Goal: Feedback & Contribution: Contribute content

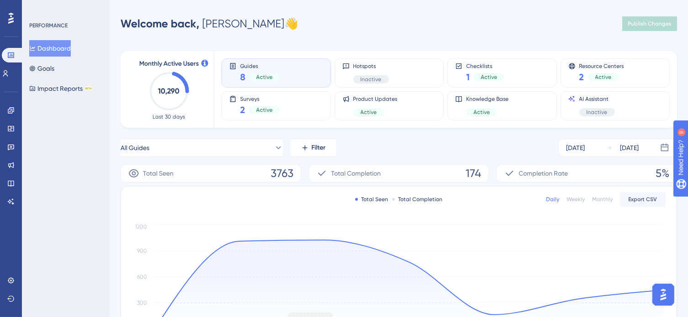
click at [665, 296] on img "Open AI Assistant Launcher" at bounding box center [663, 294] width 16 height 16
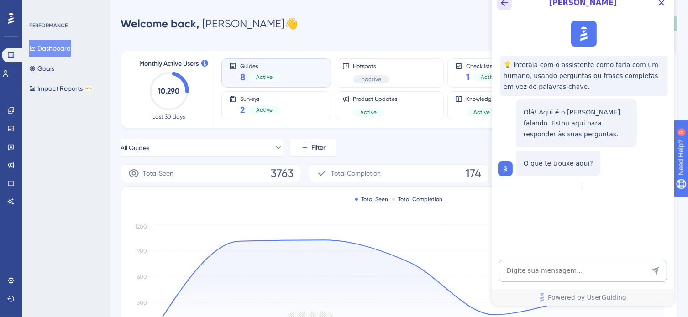
click at [508, 6] on icon "Back Button" at bounding box center [503, 2] width 11 height 11
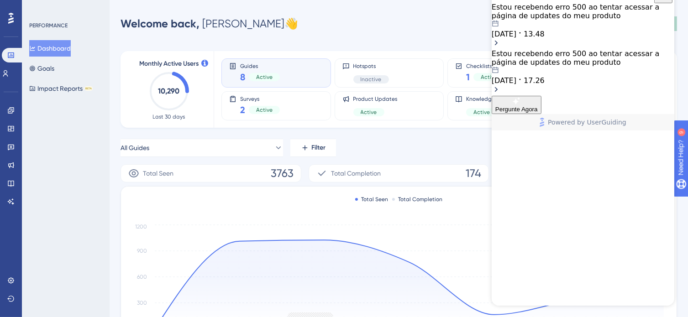
click at [523, 37] on icon "Open chat history starts with message: Estou recebendo erro 500 ao tentar acess…" at bounding box center [519, 32] width 7 height 7
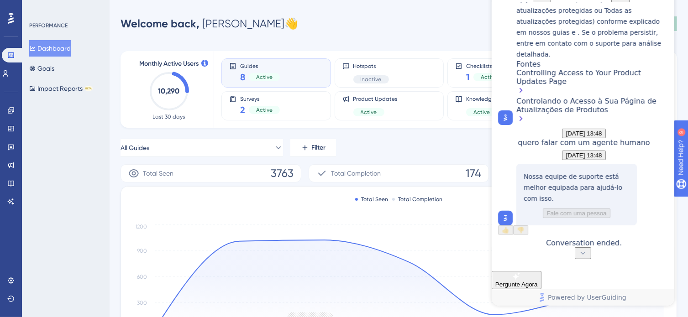
scroll to position [376, 0]
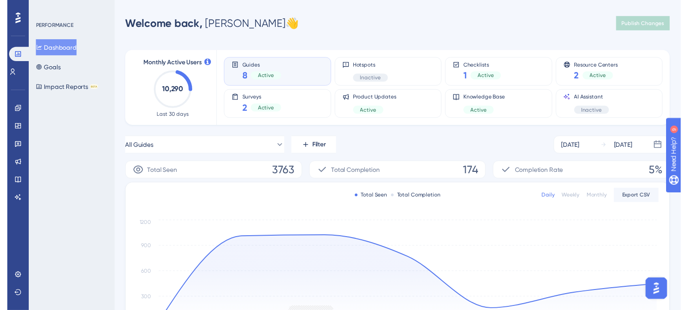
scroll to position [0, 0]
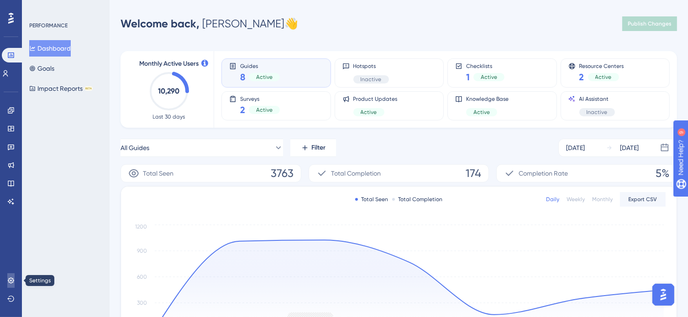
click at [12, 278] on icon at bounding box center [10, 280] width 7 height 7
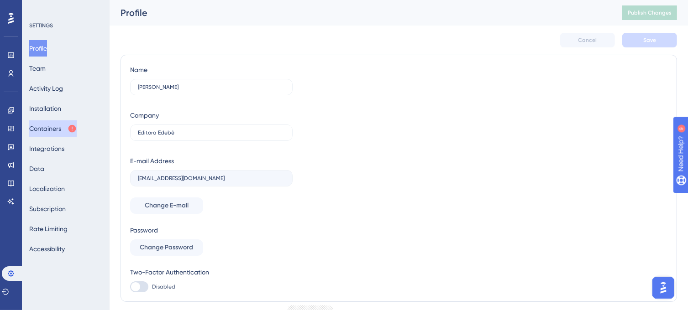
click at [44, 128] on button "Containers" at bounding box center [52, 129] width 47 height 16
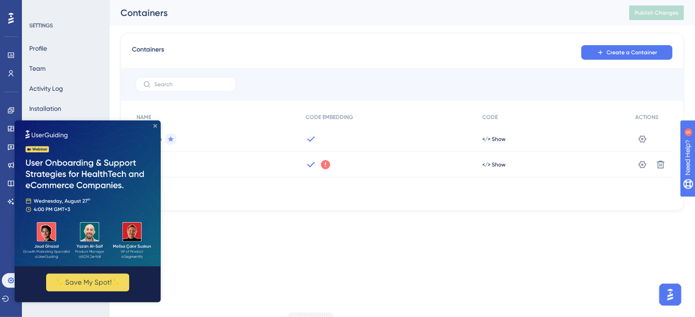
click at [153, 126] on icon "Close Preview" at bounding box center [155, 126] width 4 height 4
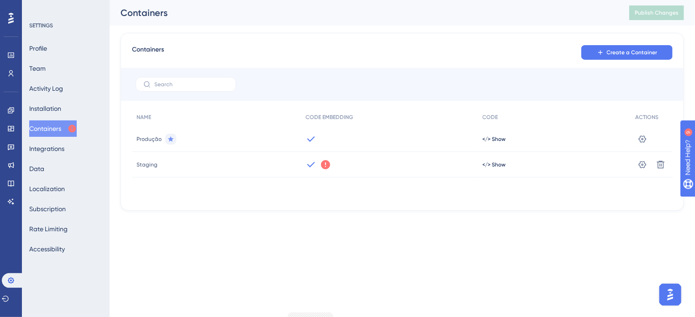
click at [323, 165] on icon at bounding box center [325, 164] width 9 height 9
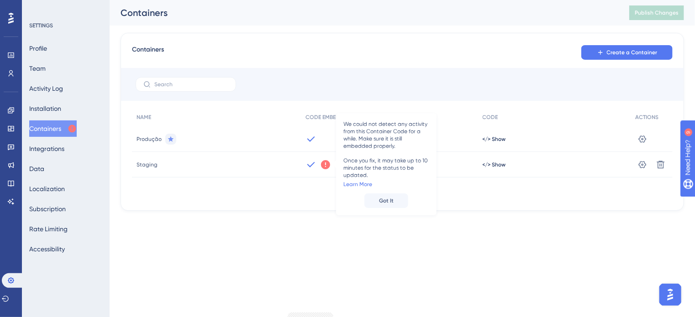
drag, startPoint x: 345, startPoint y: 228, endPoint x: 328, endPoint y: 230, distance: 17.0
click at [344, 228] on div "Performance Users Engagement Widgets Feedback Product Updates Knowledge Base AI…" at bounding box center [347, 120] width 695 height 240
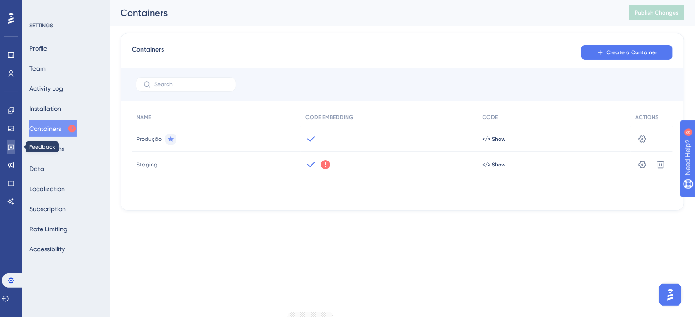
click at [8, 146] on icon at bounding box center [11, 148] width 6 height 6
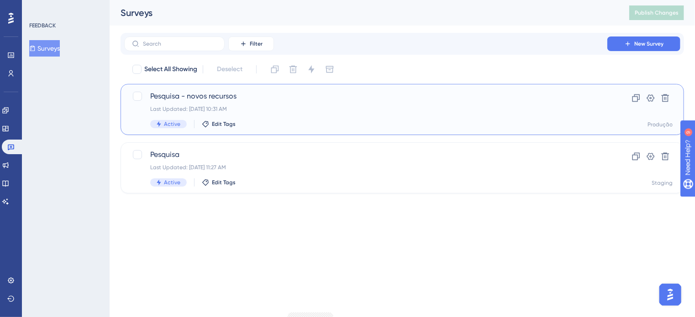
click at [225, 98] on span "Pesquisa - novos recursos" at bounding box center [365, 96] width 431 height 11
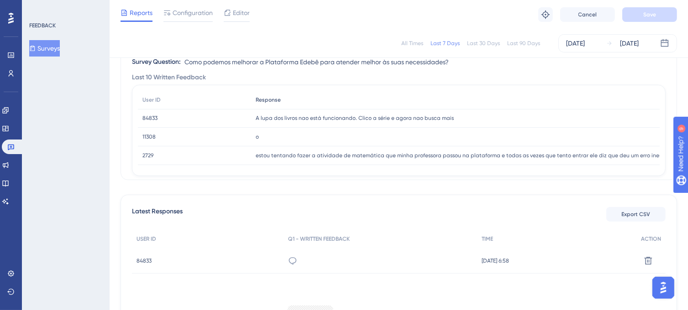
scroll to position [121, 0]
click at [290, 140] on div "o o" at bounding box center [614, 137] width 727 height 19
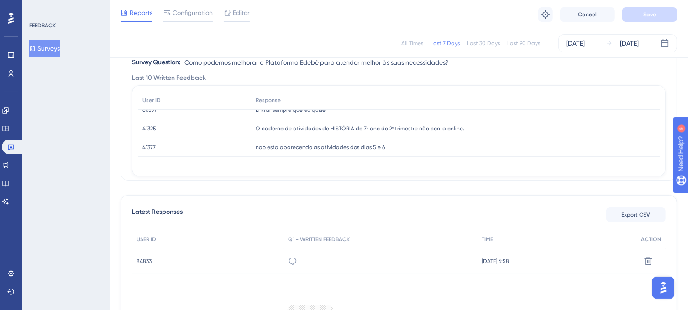
scroll to position [0, 0]
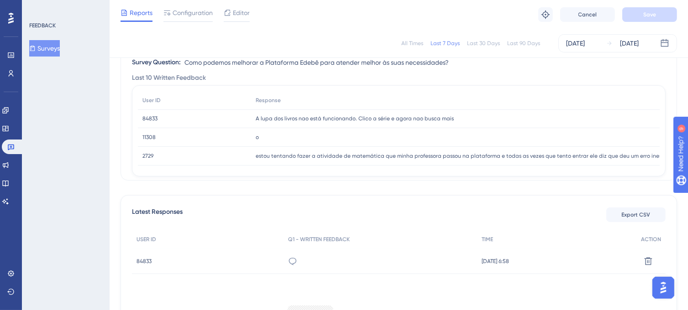
click at [278, 120] on span "A lupa dos livros nao está funcionando. Clico a série e agora nao busca mais" at bounding box center [355, 118] width 198 height 7
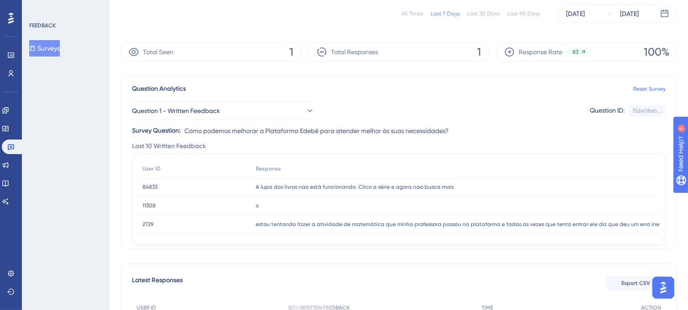
scroll to position [90, 0]
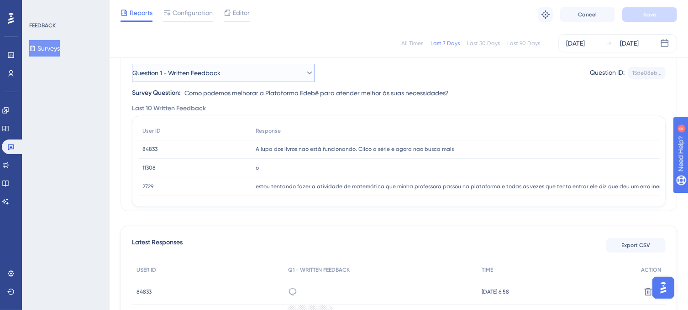
click at [214, 74] on span "Question 1 - Written Feedback" at bounding box center [176, 73] width 88 height 11
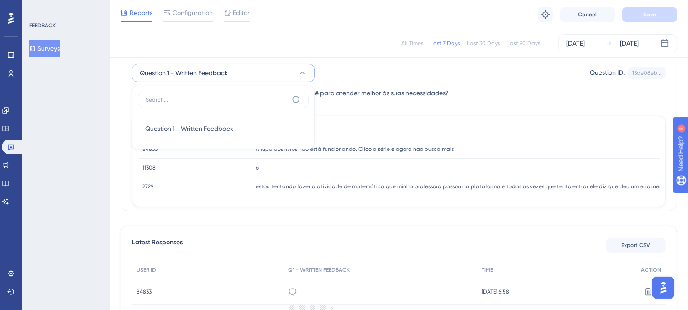
click at [214, 74] on span "Question 1 - Written Feedback" at bounding box center [184, 73] width 88 height 11
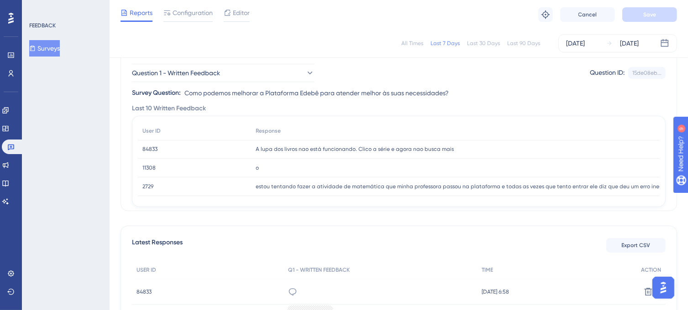
click at [169, 146] on div "84833 84833" at bounding box center [194, 149] width 113 height 19
click at [146, 152] on span "84833" at bounding box center [149, 149] width 15 height 7
click at [152, 152] on span "84833" at bounding box center [149, 149] width 15 height 7
click at [256, 152] on span "A lupa dos livros nao está funcionando. Clico a série e agora nao busca mais" at bounding box center [355, 149] width 198 height 7
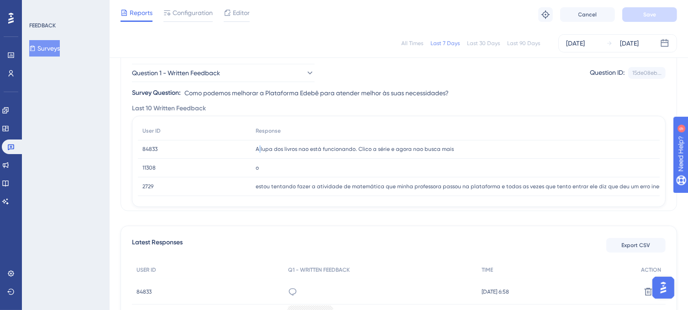
click at [257, 152] on span "A lupa dos livros nao está funcionando. Clico a série e agora nao busca mais" at bounding box center [355, 149] width 198 height 7
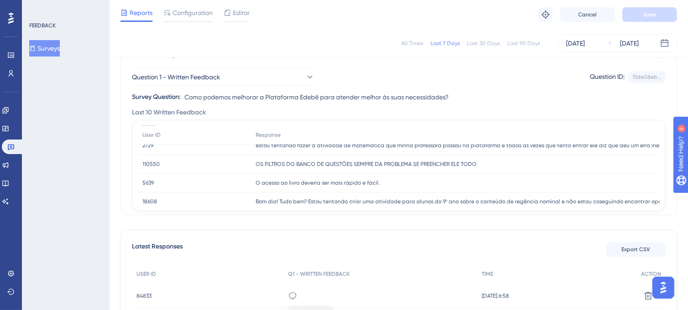
scroll to position [46, 0]
click at [151, 163] on span "110550" at bounding box center [150, 163] width 17 height 7
copy span "110550"
click at [15, 68] on link at bounding box center [10, 73] width 7 height 15
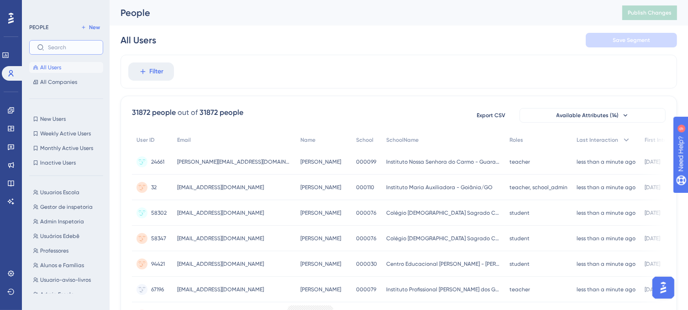
click at [62, 47] on input "text" at bounding box center [71, 47] width 47 height 6
paste input "110550"
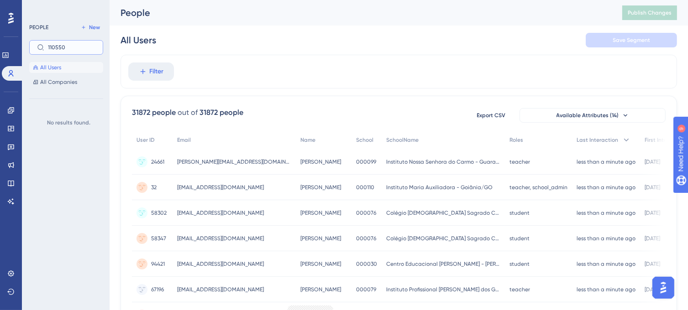
type input "110550"
click at [53, 67] on span "All Users" at bounding box center [50, 67] width 21 height 7
drag, startPoint x: 68, startPoint y: 46, endPoint x: 28, endPoint y: 46, distance: 39.3
click at [28, 46] on div "PEOPLE New 110550 All Users All Companies No results found." at bounding box center [66, 155] width 88 height 310
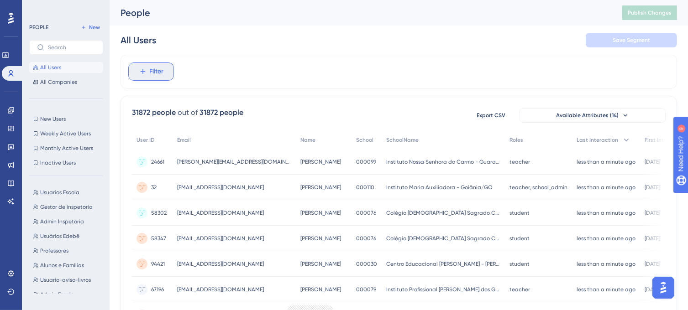
click at [152, 68] on span "Filter" at bounding box center [157, 71] width 14 height 11
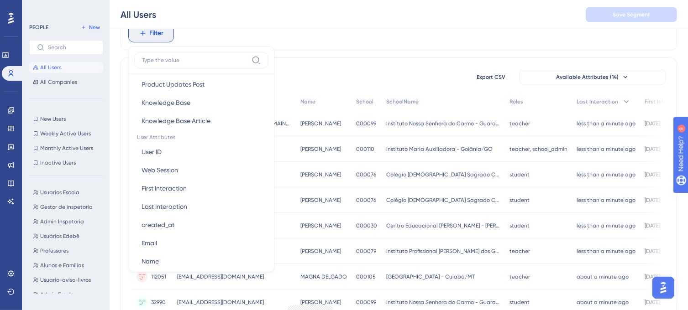
scroll to position [365, 0]
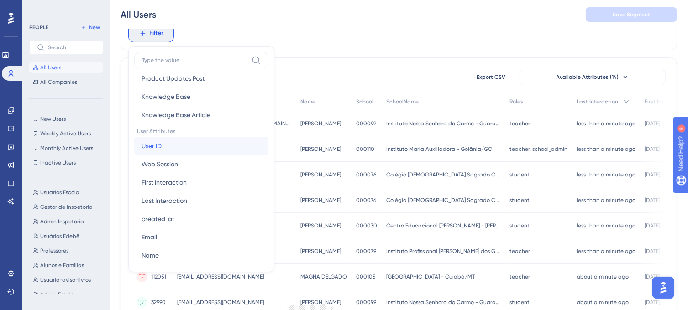
click at [159, 147] on span "User ID" at bounding box center [152, 146] width 20 height 11
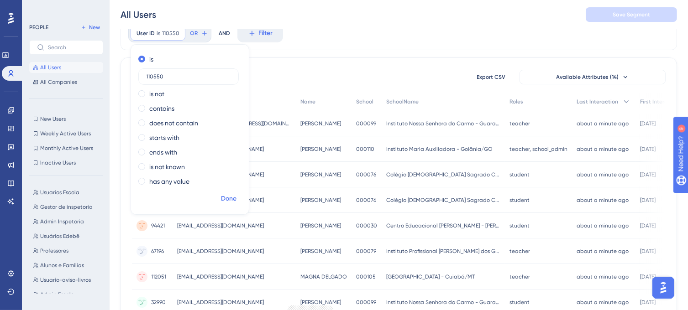
type input "110550"
click at [227, 199] on span "Done" at bounding box center [229, 199] width 16 height 11
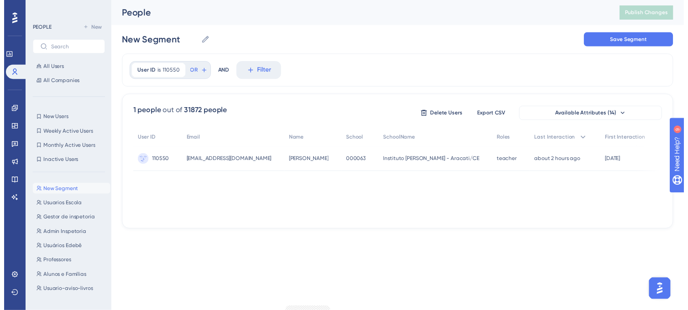
scroll to position [0, 0]
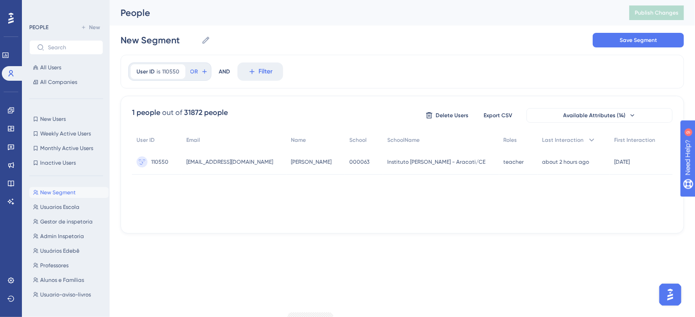
drag, startPoint x: 348, startPoint y: 225, endPoint x: 379, endPoint y: 231, distance: 31.6
click at [379, 231] on div "1 people out of 31872 people Delete Users Export CSV Available Attributes (14) …" at bounding box center [402, 165] width 563 height 138
click at [10, 143] on icon at bounding box center [10, 146] width 7 height 7
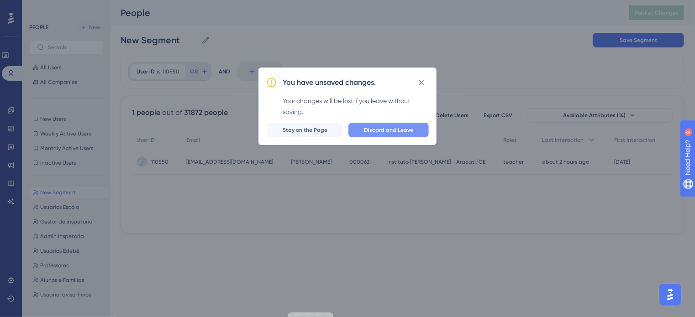
click at [363, 130] on button "Discard and Leave" at bounding box center [388, 130] width 80 height 15
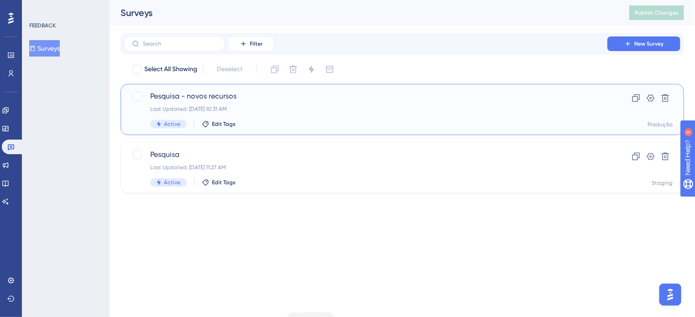
click at [228, 98] on span "Pesquisa - novos recursos" at bounding box center [365, 96] width 431 height 11
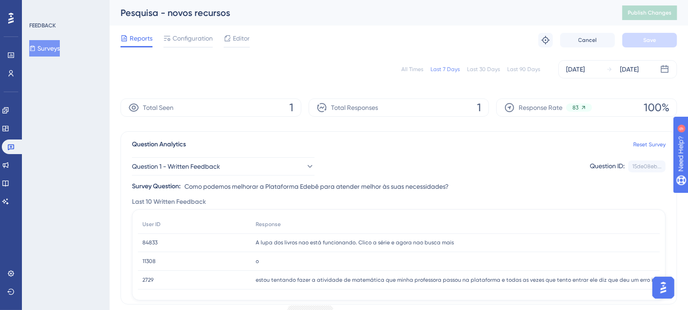
click at [525, 70] on div "Last 90 Days" at bounding box center [523, 69] width 33 height 7
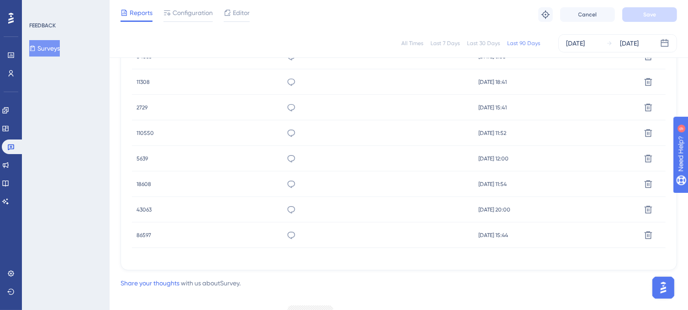
scroll to position [333, 0]
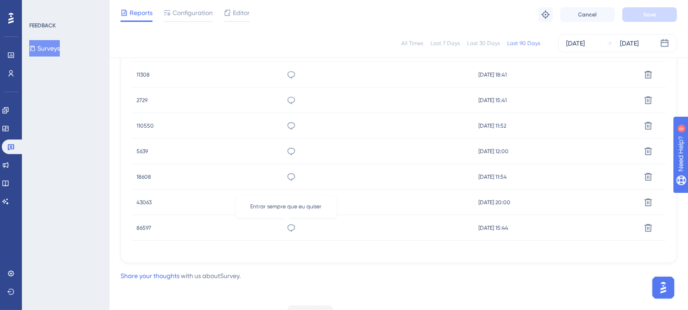
click at [287, 226] on icon at bounding box center [291, 228] width 9 height 9
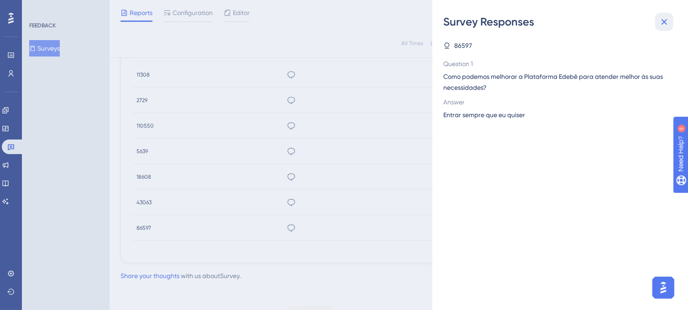
click at [662, 23] on icon at bounding box center [664, 21] width 11 height 11
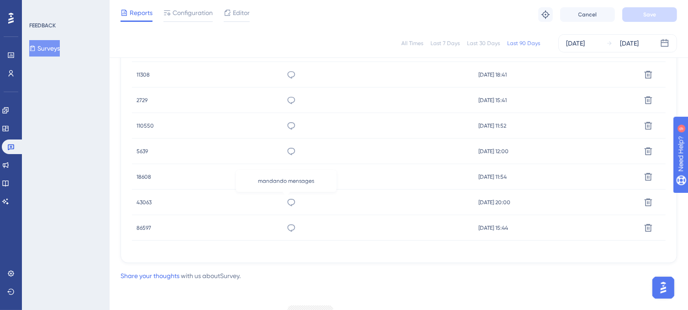
click at [287, 201] on icon at bounding box center [291, 202] width 9 height 9
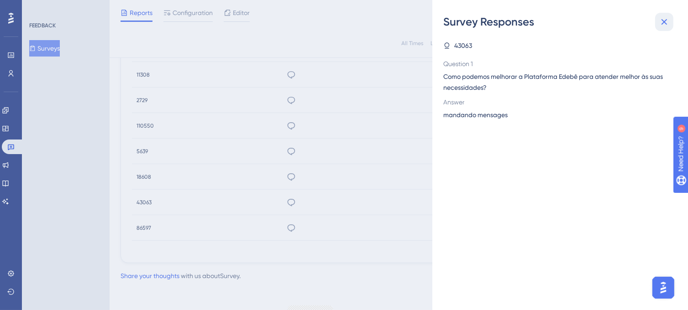
click at [659, 25] on icon at bounding box center [664, 21] width 11 height 11
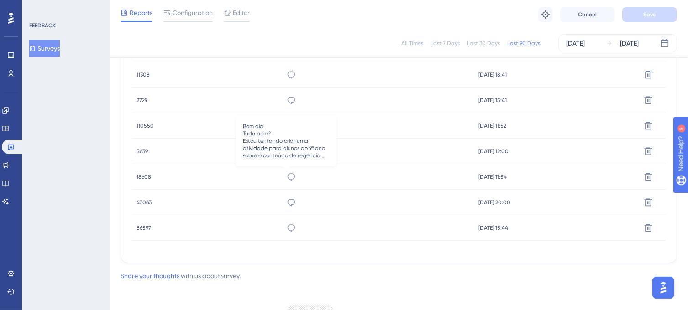
click at [287, 177] on icon at bounding box center [291, 177] width 9 height 9
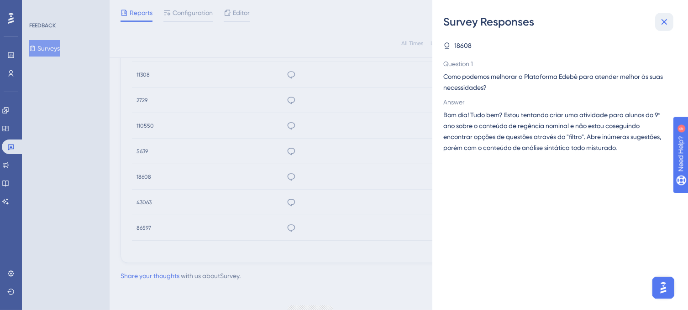
drag, startPoint x: 665, startPoint y: 22, endPoint x: 321, endPoint y: 107, distance: 353.6
click at [661, 23] on icon at bounding box center [664, 21] width 11 height 11
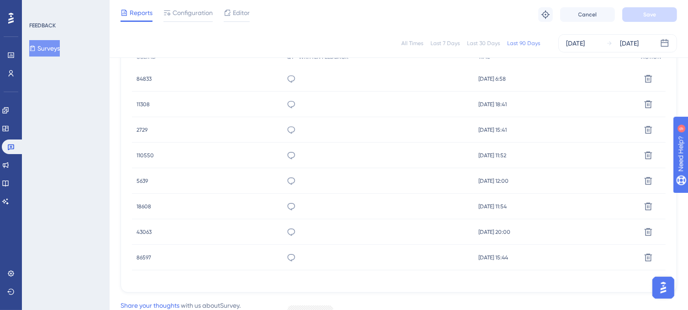
scroll to position [288, 0]
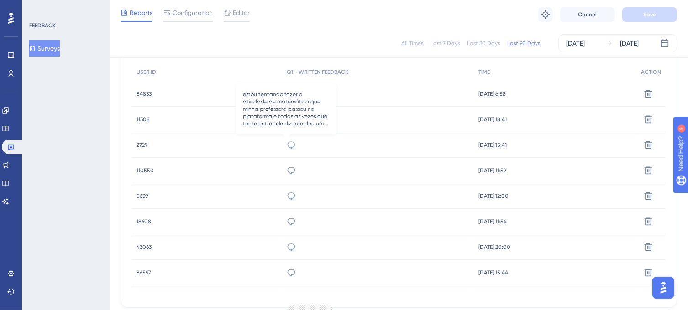
click at [287, 144] on icon at bounding box center [291, 145] width 9 height 9
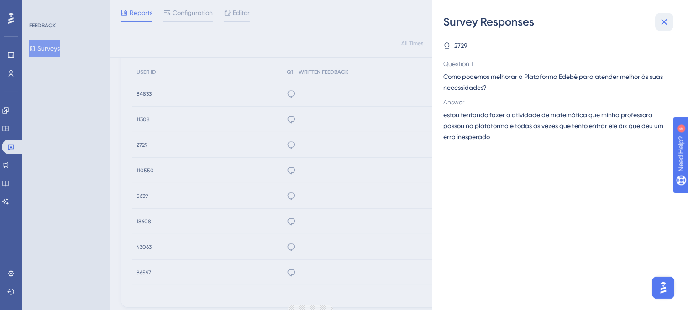
click at [665, 25] on icon at bounding box center [664, 21] width 11 height 11
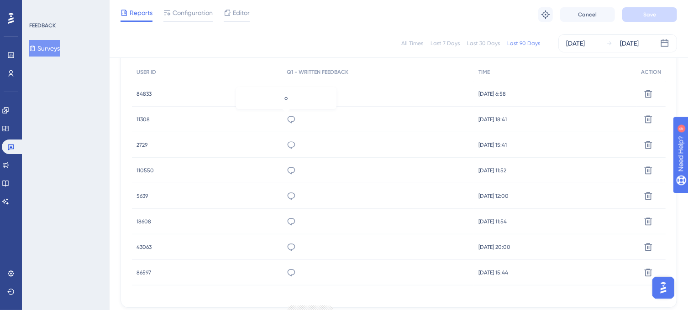
click at [287, 118] on icon at bounding box center [291, 119] width 9 height 9
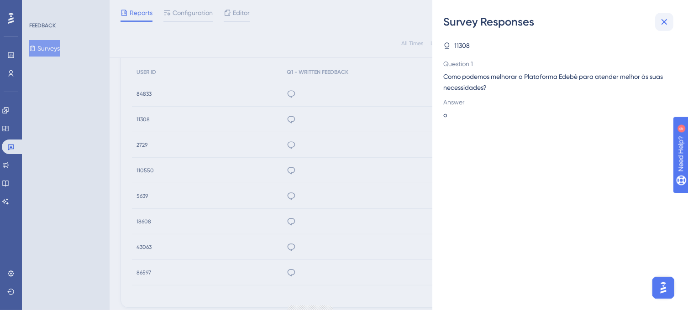
click at [669, 21] on icon at bounding box center [664, 21] width 11 height 11
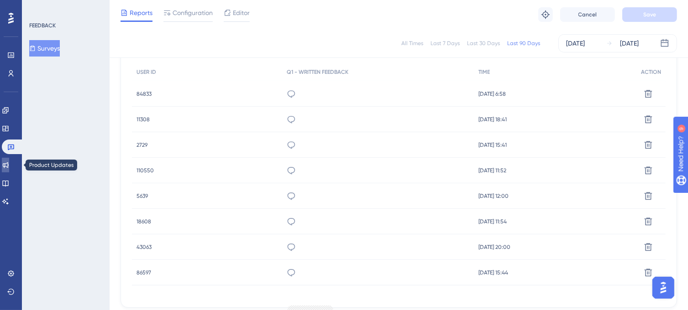
click at [9, 164] on icon at bounding box center [5, 165] width 7 height 7
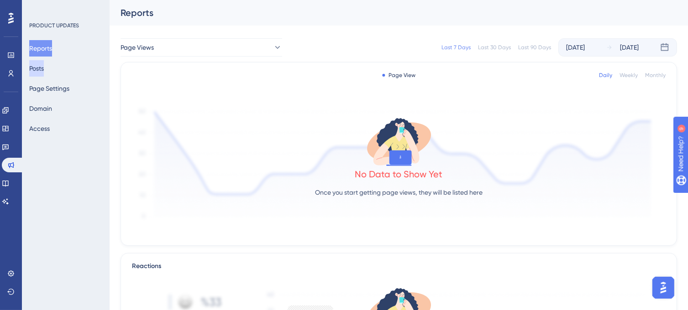
click at [44, 67] on button "Posts" at bounding box center [36, 68] width 15 height 16
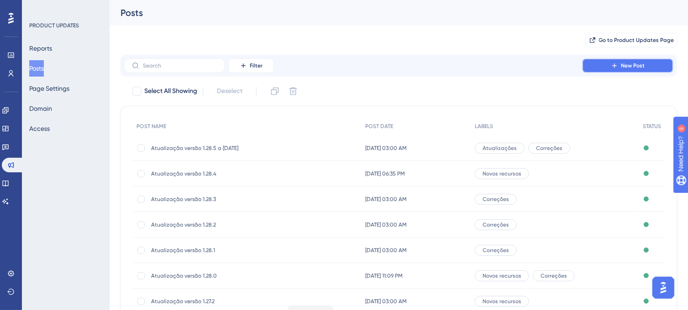
click at [635, 65] on span "New Post" at bounding box center [633, 65] width 24 height 7
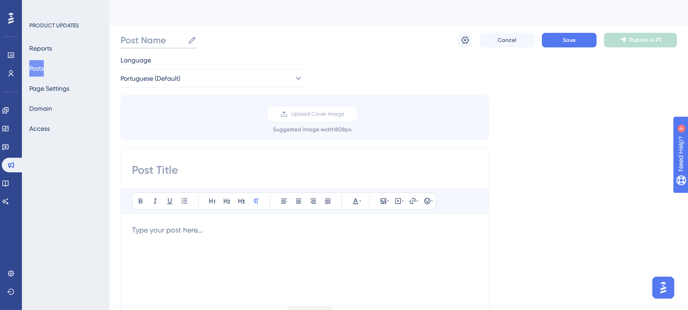
click at [158, 40] on input "Post Name" at bounding box center [152, 40] width 63 height 13
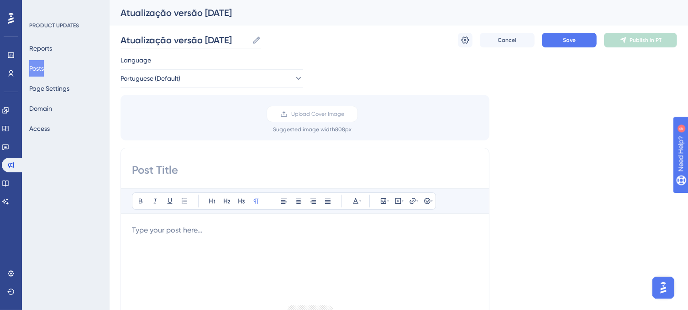
type input "Atualização versão [DATE]"
click at [178, 170] on input at bounding box center [305, 170] width 346 height 15
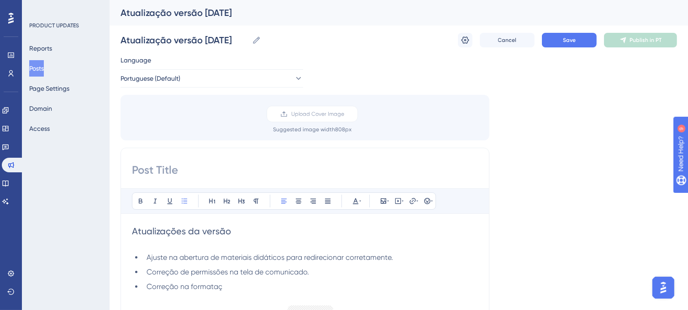
click at [161, 170] on input at bounding box center [305, 170] width 346 height 15
drag, startPoint x: 121, startPoint y: 40, endPoint x: 231, endPoint y: 45, distance: 110.6
click at [231, 45] on input "Atualização versão [DATE]" at bounding box center [185, 40] width 128 height 13
click at [162, 164] on input at bounding box center [305, 170] width 346 height 15
paste input "Atualização versão [DATE]"
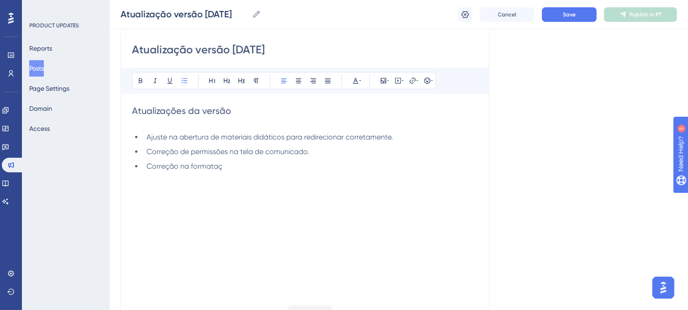
scroll to position [136, 0]
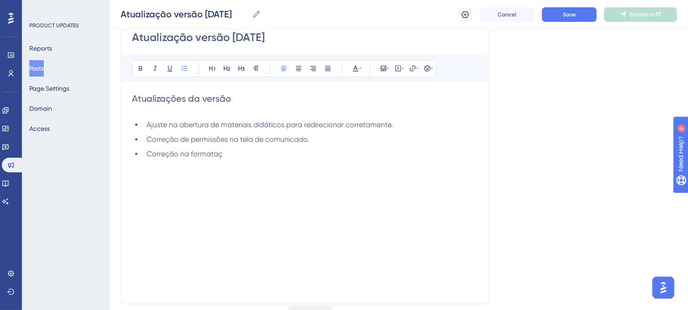
type input "Atualização versão [DATE]"
click at [230, 149] on li "Correção na formataç" at bounding box center [310, 154] width 335 height 11
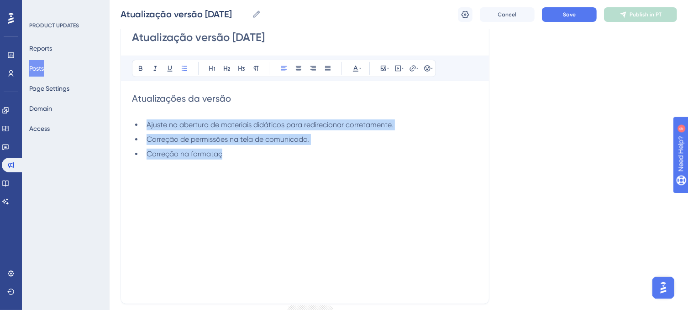
drag, startPoint x: 236, startPoint y: 157, endPoint x: 144, endPoint y: 124, distance: 97.2
click at [144, 124] on ul "Ajuste na abertura de materiais didáticos para redirecionar corretamente. Corre…" at bounding box center [305, 140] width 346 height 40
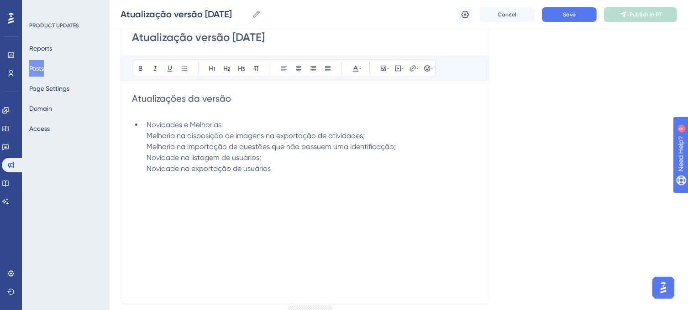
click at [231, 122] on li "Novidades e Melhorias Melhoria na disposição de imagens na exportação de ativid…" at bounding box center [310, 147] width 335 height 55
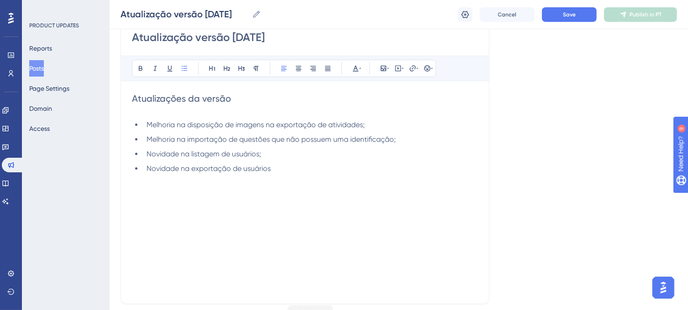
drag, startPoint x: 261, startPoint y: 153, endPoint x: 265, endPoint y: 151, distance: 4.9
click at [261, 152] on span "Novidade na listagem de usuários;" at bounding box center [204, 154] width 115 height 9
click at [280, 168] on li "Novidade na exportação de usuários" at bounding box center [310, 168] width 335 height 11
drag, startPoint x: 177, startPoint y: 168, endPoint x: 146, endPoint y: 170, distance: 30.6
click at [146, 170] on li "Novidade na exportação de usuários." at bounding box center [310, 168] width 335 height 11
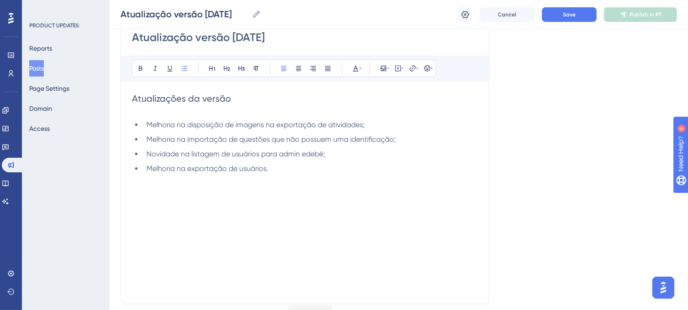
drag, startPoint x: 333, startPoint y: 164, endPoint x: 314, endPoint y: 156, distance: 20.9
click at [330, 162] on ul "Melhoria na disposição de imagens na exportação de atividades; Melhoria na imp…" at bounding box center [305, 147] width 346 height 55
click at [314, 155] on span "Novidade na listagem de usuários para admin edebë;" at bounding box center [236, 154] width 178 height 9
click at [330, 151] on li "Novidade na listagem de usuários para admin edebë;" at bounding box center [310, 154] width 335 height 11
click at [269, 190] on div "Atualizações da versão Melhoria na disposição de imagens na exportação de ativ…" at bounding box center [305, 192] width 346 height 201
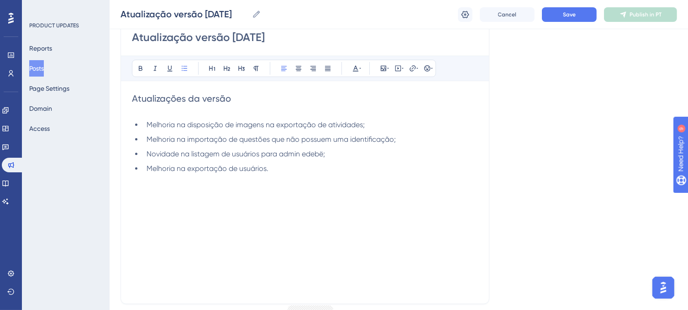
click at [327, 152] on li "Novidade na listagem de usuários para admin edebë;" at bounding box center [310, 154] width 335 height 11
click at [327, 152] on li "Novidade na listagem de usuários para admin edebê" at bounding box center [310, 154] width 335 height 11
click at [405, 136] on li "Melhoria na importação de questões que não possuem uma identificação;" at bounding box center [310, 139] width 335 height 11
click at [368, 123] on li "Melhoria na disposição de imagens na exportação de atividades;" at bounding box center [310, 125] width 335 height 11
drag, startPoint x: 328, startPoint y: 152, endPoint x: 281, endPoint y: 155, distance: 47.1
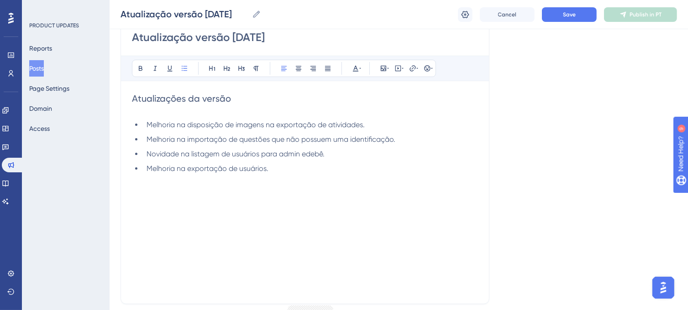
click at [281, 155] on li "Novidade na listagem de usuários para admin edebê." at bounding box center [310, 154] width 335 height 11
click at [288, 182] on div "Atualizações da versão Melhoria na disposição de imagens na exportação de ativ…" at bounding box center [305, 192] width 346 height 201
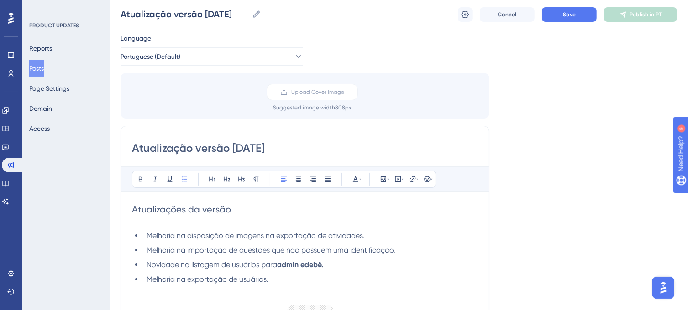
scroll to position [0, 0]
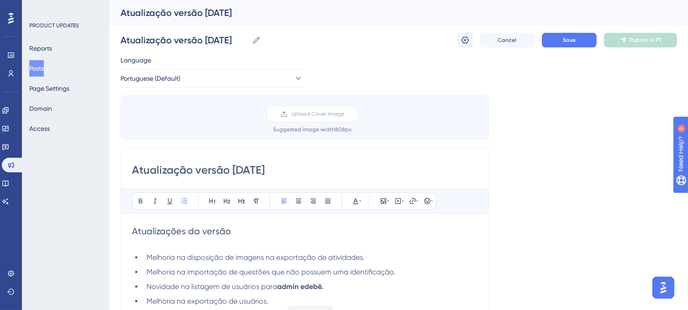
click at [466, 36] on icon at bounding box center [465, 40] width 9 height 9
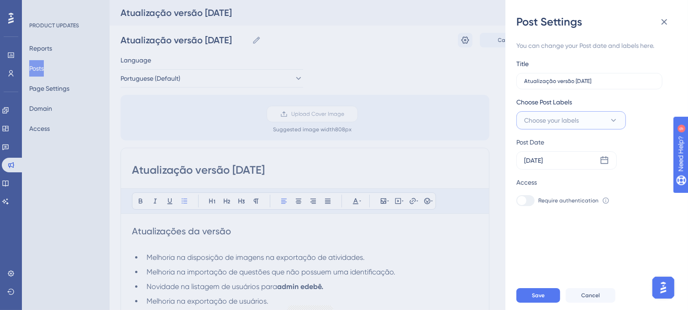
click at [555, 121] on span "Choose your labels" at bounding box center [551, 120] width 55 height 11
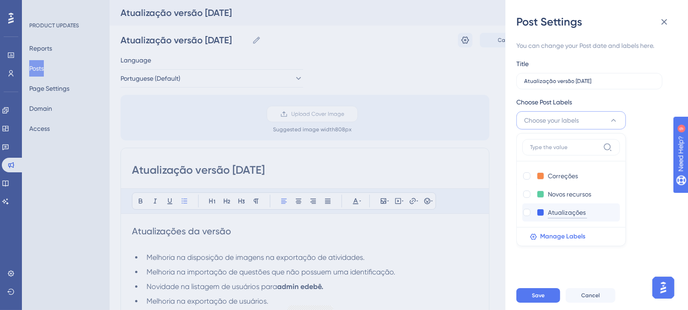
click at [562, 211] on input "Atualizações" at bounding box center [567, 212] width 39 height 11
click at [526, 212] on div at bounding box center [526, 212] width 7 height 7
checkbox input "true"
click at [528, 175] on div at bounding box center [526, 176] width 7 height 7
checkbox input "true"
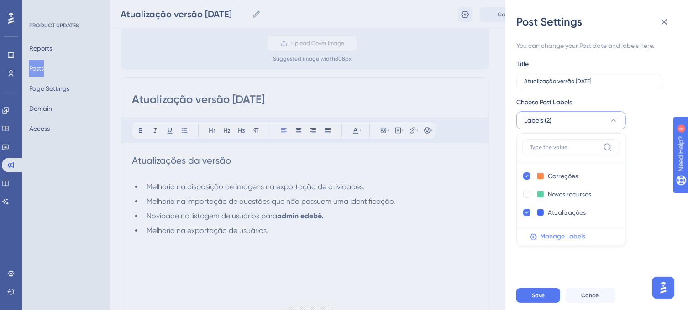
scroll to position [90, 0]
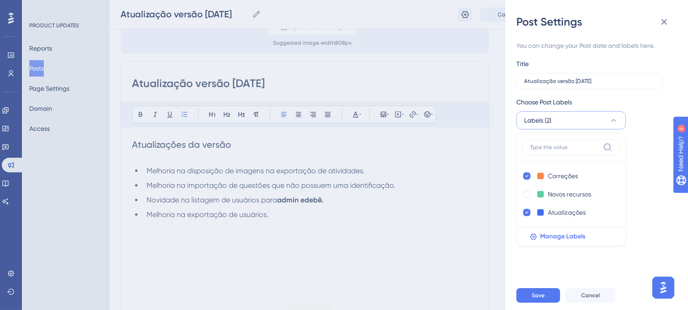
click at [583, 253] on div "You can change your Post date and labels here. Title Atualização versão [DATE] …" at bounding box center [600, 155] width 168 height 252
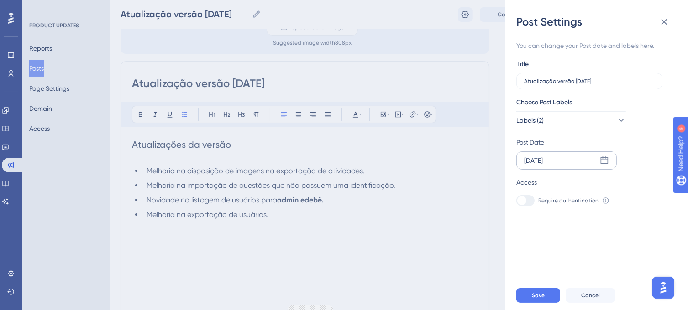
click at [603, 158] on icon at bounding box center [604, 160] width 9 height 9
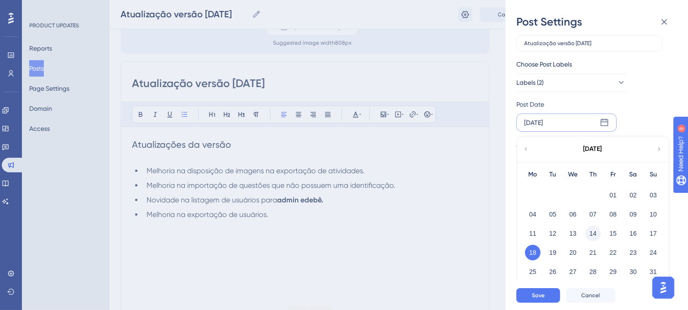
scroll to position [91, 0]
click at [634, 234] on button "16" at bounding box center [633, 234] width 16 height 16
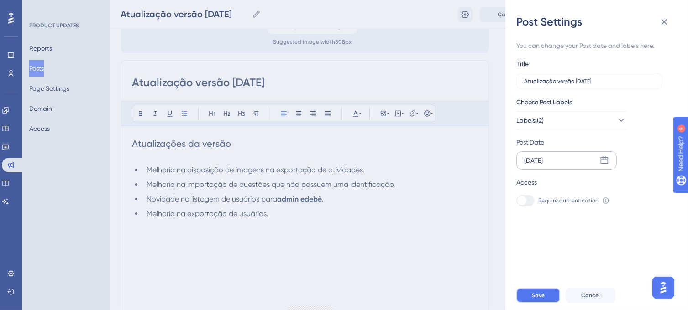
click at [542, 299] on span "Save" at bounding box center [538, 295] width 13 height 7
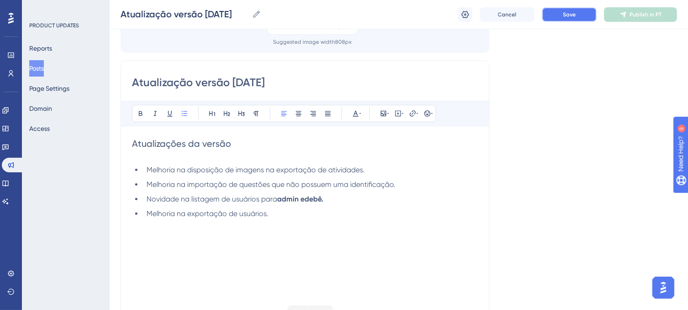
click at [571, 18] on button "Save" at bounding box center [569, 14] width 55 height 15
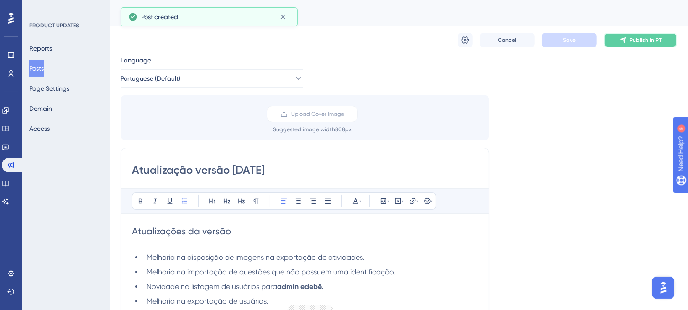
click at [625, 39] on icon at bounding box center [623, 40] width 6 height 6
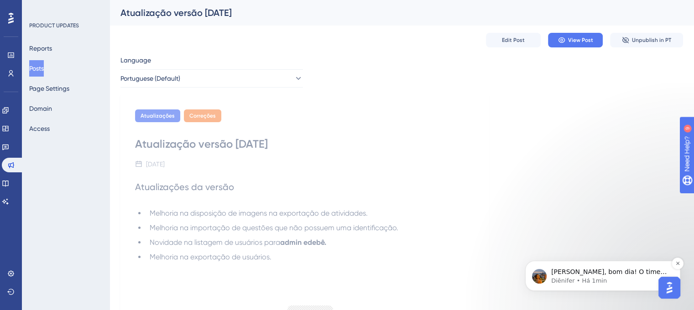
click at [611, 274] on p "[PERSON_NAME], bom dia! O time de desenvolvimento identificou que há um problem…" at bounding box center [610, 272] width 118 height 9
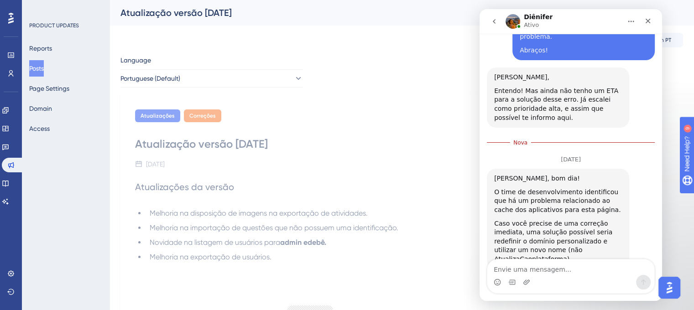
scroll to position [549, 0]
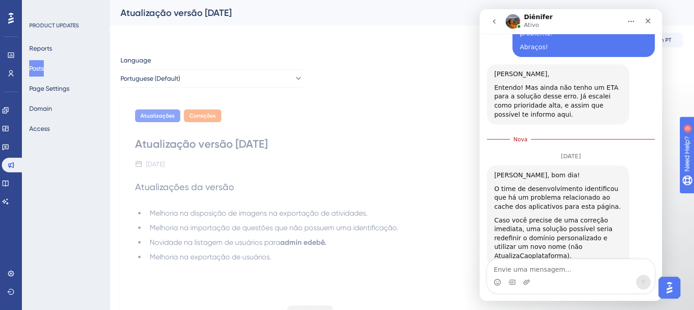
click at [556, 274] on textarea "Envie uma mensagem..." at bounding box center [570, 268] width 167 height 16
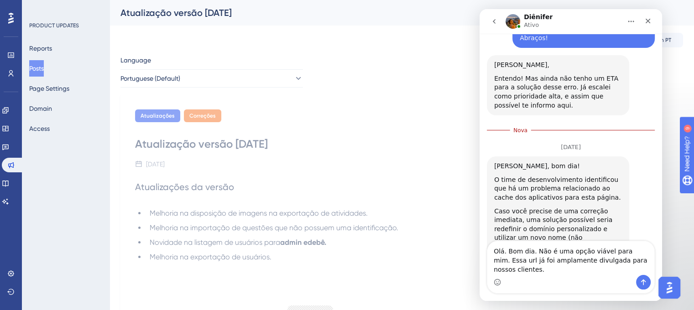
type textarea "Olá. Bom dia. Não é uma opção viável para mim. Essa url já foi amplamente divul…"
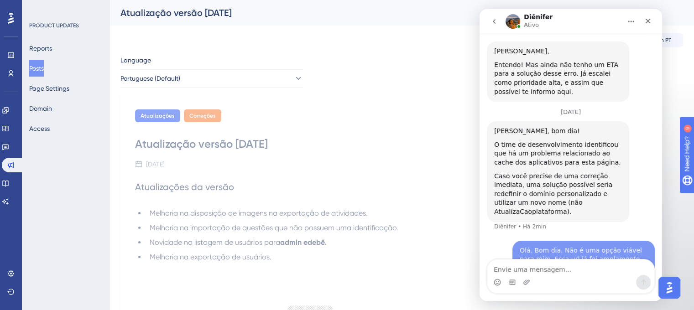
scroll to position [573, 0]
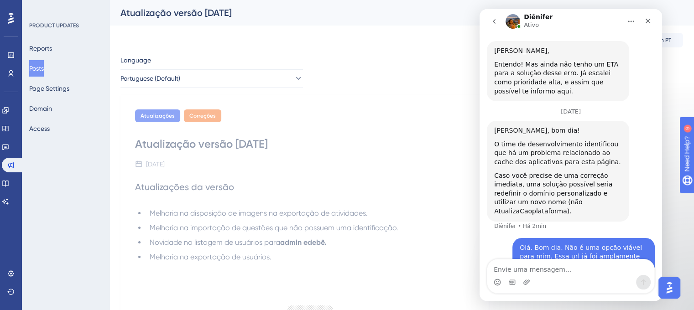
click at [552, 273] on textarea "Envie uma mensagem..." at bounding box center [570, 268] width 167 height 16
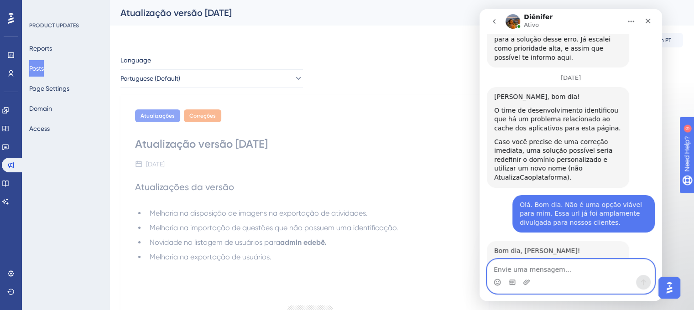
scroll to position [623, 0]
